Goal: Transaction & Acquisition: Subscribe to service/newsletter

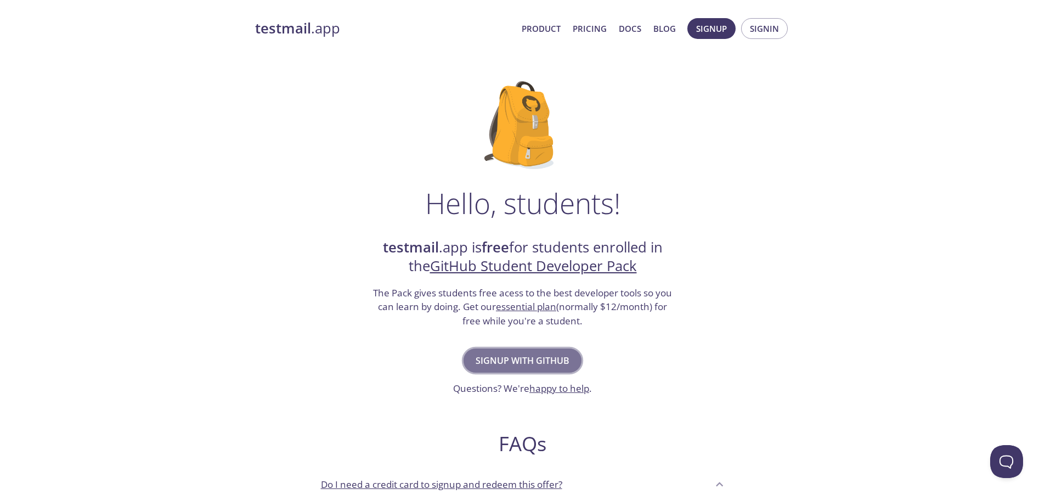
click at [497, 356] on span "Signup with GitHub" at bounding box center [523, 360] width 94 height 15
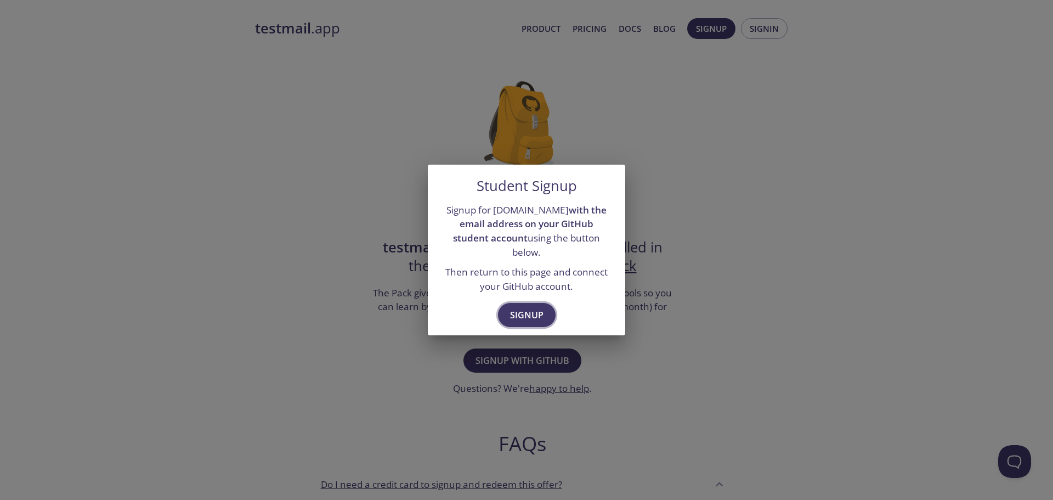
click at [520, 303] on button "Signup" at bounding box center [527, 315] width 58 height 24
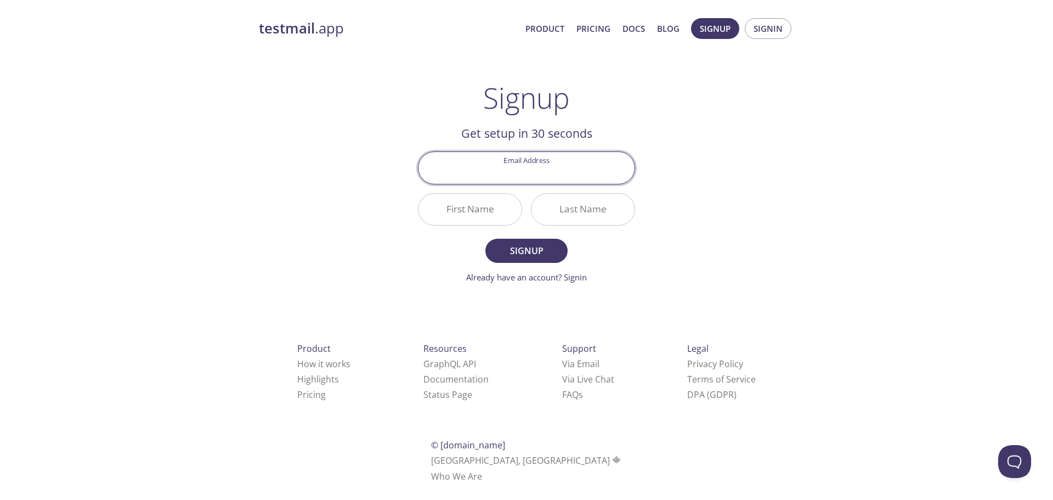
click at [528, 166] on input "Email Address" at bounding box center [527, 167] width 216 height 31
type input "[EMAIL_ADDRESS][DOMAIN_NAME]"
click at [465, 200] on input "First Name" at bounding box center [470, 209] width 103 height 31
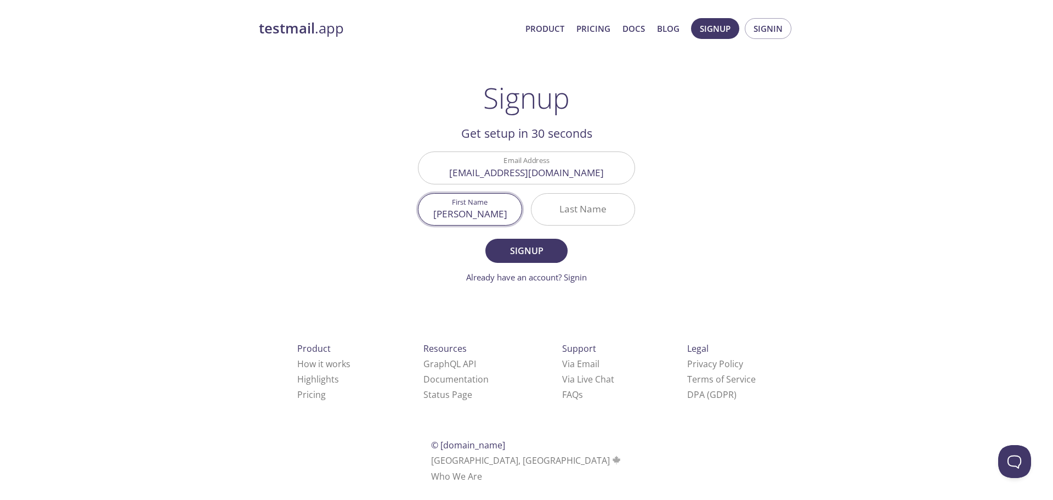
type input "[PERSON_NAME]"
click at [598, 211] on input "Last Name" at bounding box center [583, 209] width 103 height 31
type input "Chathuranga"
click at [550, 248] on span "Signup" at bounding box center [526, 250] width 58 height 15
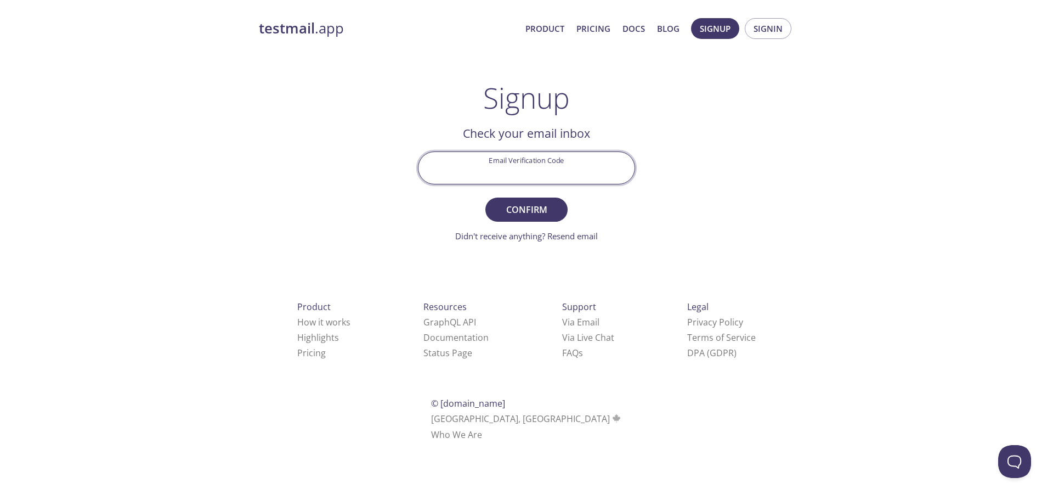
click at [497, 171] on input "Email Verification Code" at bounding box center [527, 167] width 216 height 31
paste input "Z1X4LRA"
type input "Z1X4LRA"
click at [533, 217] on span "Confirm" at bounding box center [526, 209] width 58 height 15
